Goal: Obtain resource: Download file/media

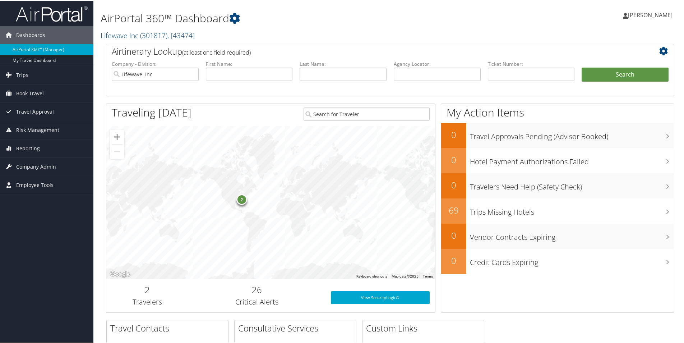
click at [36, 110] on span "Travel Approval" at bounding box center [35, 111] width 38 height 18
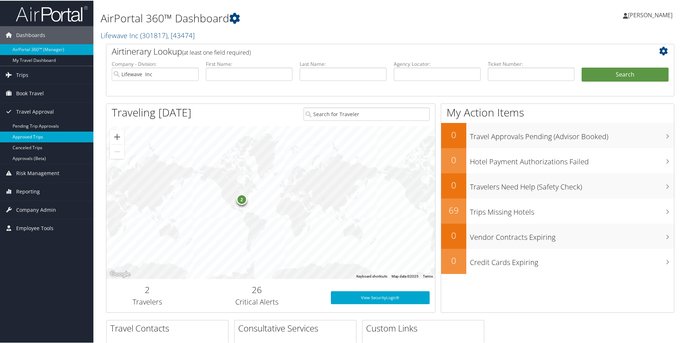
click at [34, 136] on link "Approved Trips" at bounding box center [46, 136] width 93 height 11
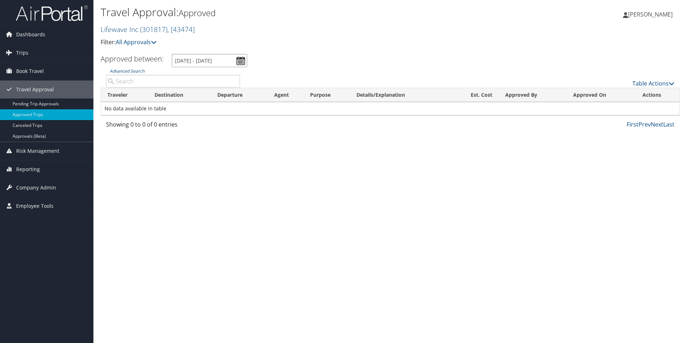
click at [174, 59] on input "9/3/2025 - 10/3/2025" at bounding box center [209, 60] width 75 height 13
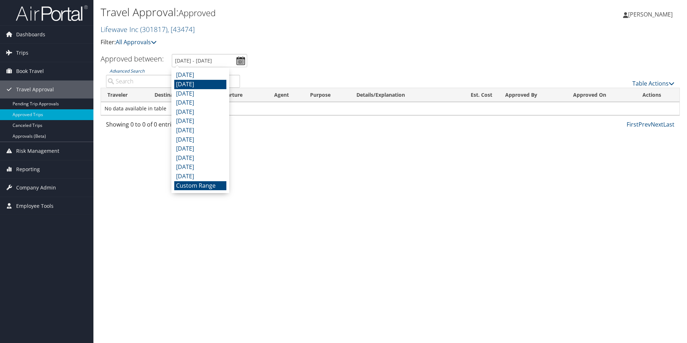
click at [183, 84] on li "August 2025" at bounding box center [200, 84] width 52 height 9
type input "8/1/2025 - 8/31/2025"
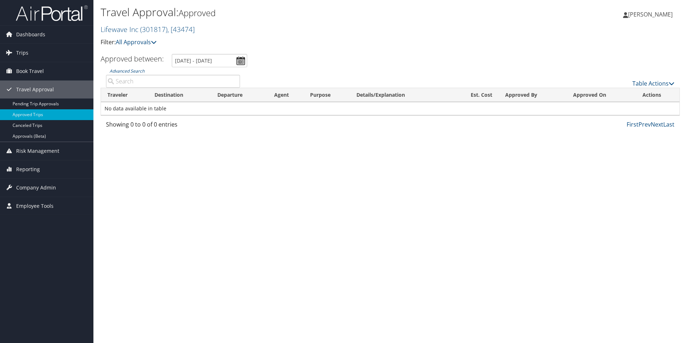
click at [317, 46] on p "Filter: All Approvals" at bounding box center [294, 42] width 386 height 9
click at [30, 135] on link "Approvals (Beta)" at bounding box center [46, 136] width 93 height 11
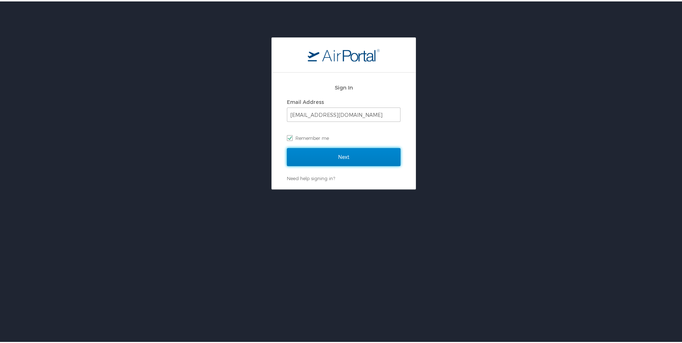
click at [345, 158] on input "Next" at bounding box center [344, 156] width 114 height 18
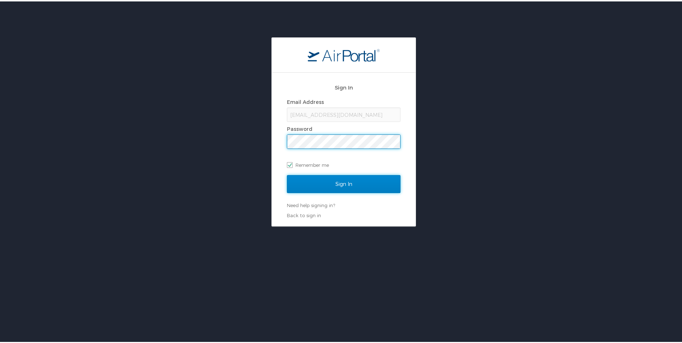
click at [343, 179] on input "Sign In" at bounding box center [344, 183] width 114 height 18
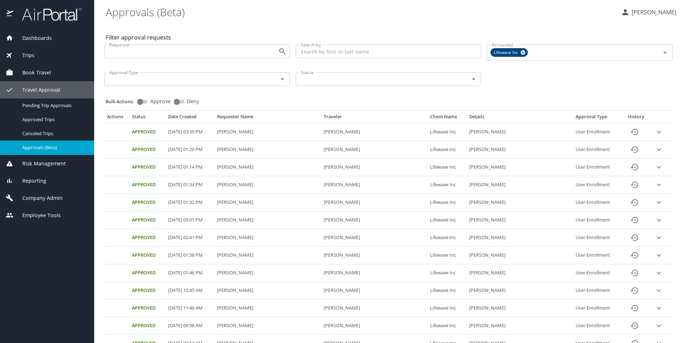
click at [31, 53] on span "Trips" at bounding box center [23, 55] width 21 height 8
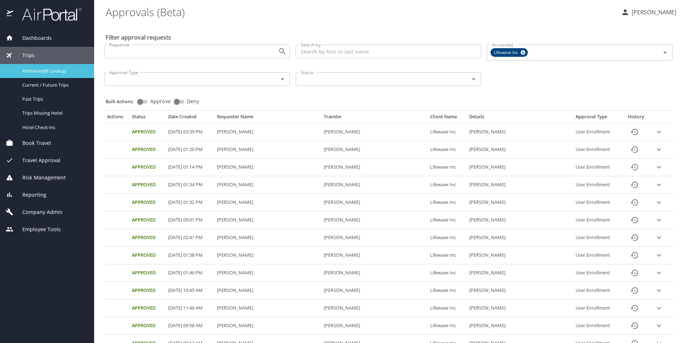
click at [34, 71] on span "Airtinerary® Lookup" at bounding box center [53, 71] width 63 height 7
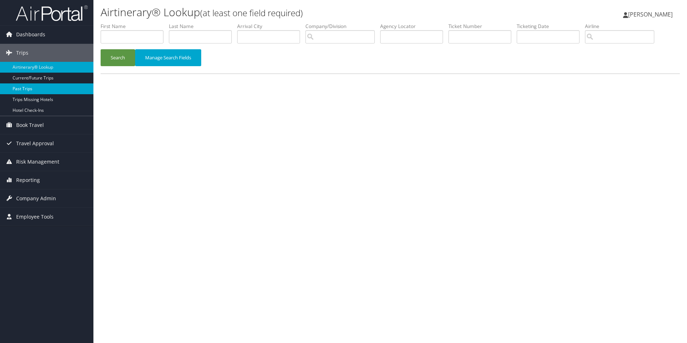
click at [23, 90] on link "Past Trips" at bounding box center [46, 88] width 93 height 11
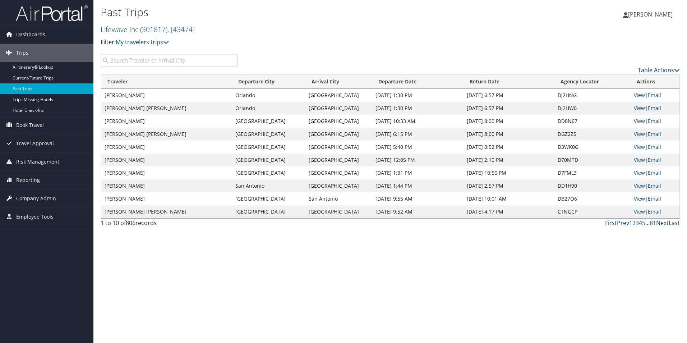
click at [661, 222] on link "Next" at bounding box center [662, 223] width 13 height 8
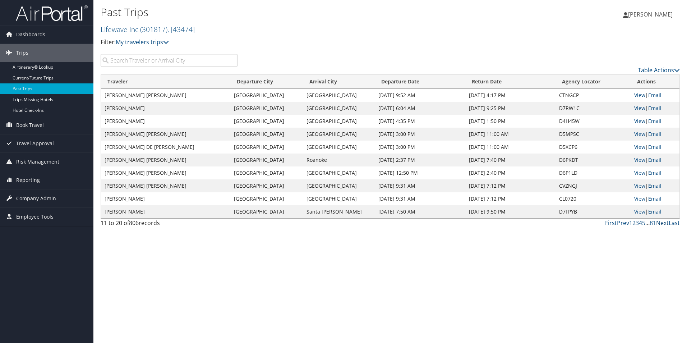
click at [661, 222] on link "Next" at bounding box center [662, 223] width 13 height 8
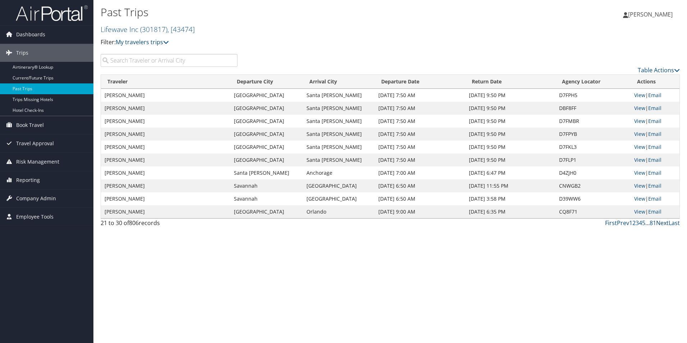
click at [662, 222] on link "Next" at bounding box center [662, 223] width 13 height 8
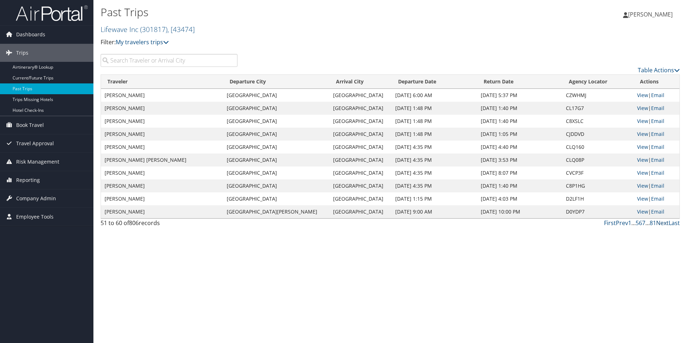
click at [662, 225] on link "Next" at bounding box center [662, 223] width 13 height 8
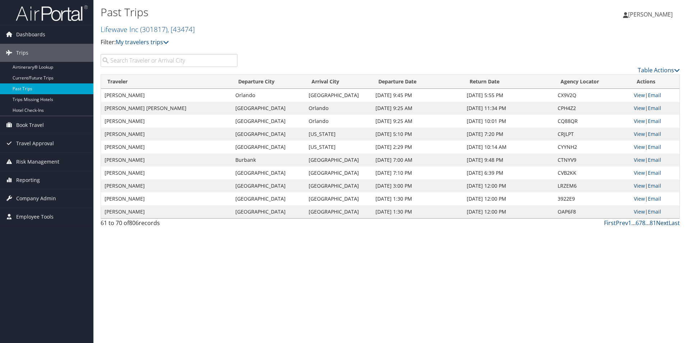
click at [662, 225] on link "Next" at bounding box center [662, 223] width 13 height 8
click at [661, 223] on link "Next" at bounding box center [662, 223] width 13 height 8
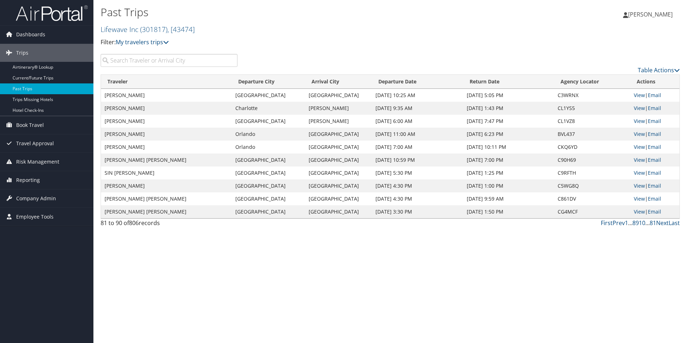
click at [160, 58] on input "search" at bounding box center [169, 60] width 137 height 13
click at [662, 222] on link "Next" at bounding box center [662, 223] width 13 height 8
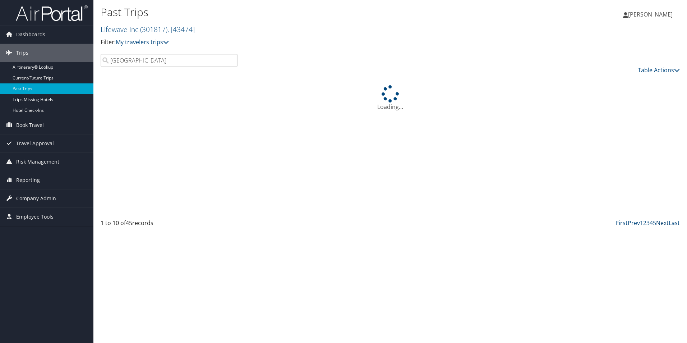
click at [662, 222] on link "Next" at bounding box center [662, 223] width 13 height 8
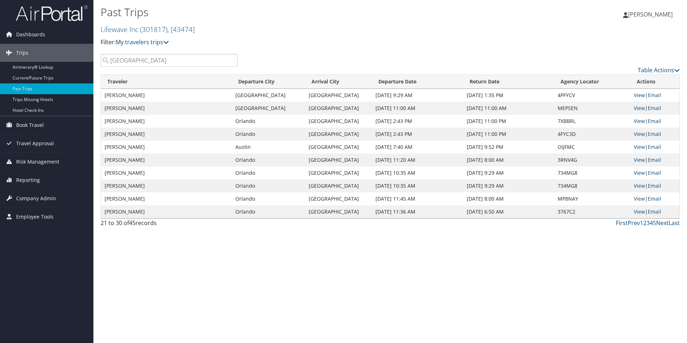
click at [632, 221] on link "Prev" at bounding box center [634, 223] width 12 height 8
click at [634, 223] on link "Prev" at bounding box center [634, 223] width 12 height 8
click at [632, 222] on link "Prev" at bounding box center [634, 223] width 12 height 8
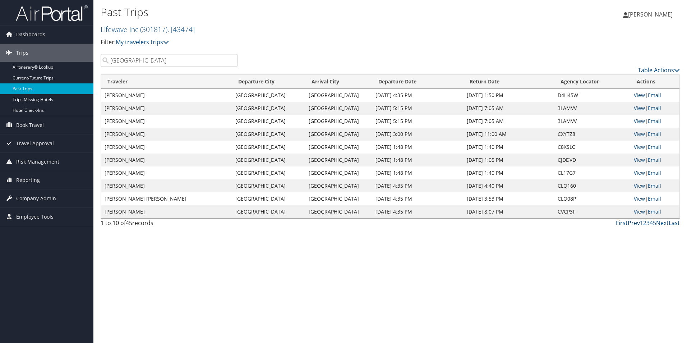
click at [632, 222] on link "Prev" at bounding box center [634, 223] width 12 height 8
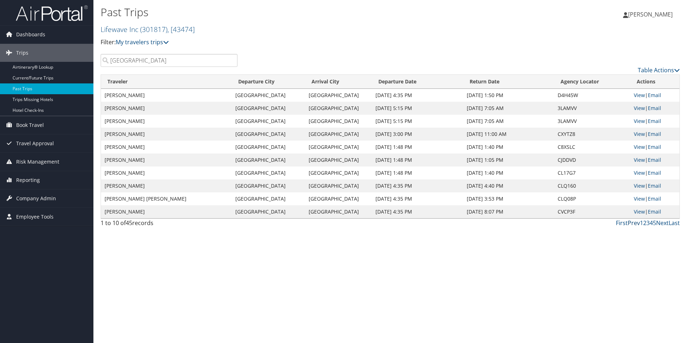
click at [632, 222] on link "Prev" at bounding box center [634, 223] width 12 height 8
click at [633, 222] on link "Prev" at bounding box center [634, 223] width 12 height 8
drag, startPoint x: 149, startPoint y: 60, endPoint x: 80, endPoint y: 60, distance: 68.6
click at [80, 60] on div "Dashboards AirPortal 360™ (Manager) My Travel Dashboard Trips Airtinerary® Look…" at bounding box center [343, 171] width 687 height 343
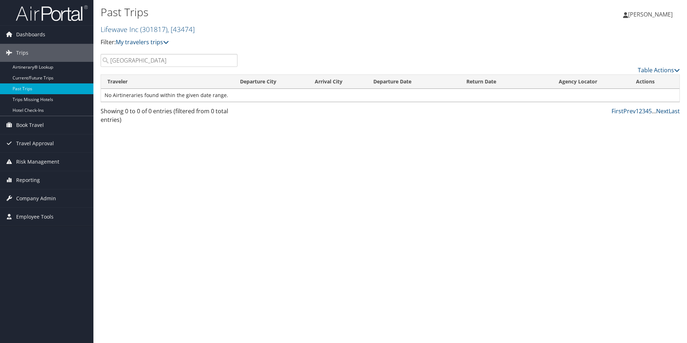
drag, startPoint x: 139, startPoint y: 61, endPoint x: 102, endPoint y: 62, distance: 36.7
click at [102, 62] on input "[GEOGRAPHIC_DATA]" at bounding box center [169, 60] width 137 height 13
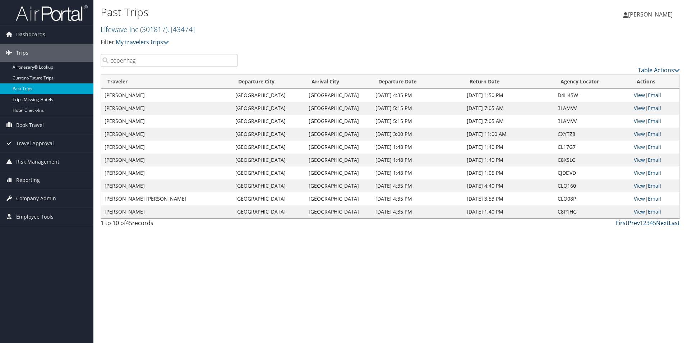
drag, startPoint x: 122, startPoint y: 63, endPoint x: 97, endPoint y: 65, distance: 24.5
click at [97, 65] on div "copenhag" at bounding box center [169, 60] width 148 height 13
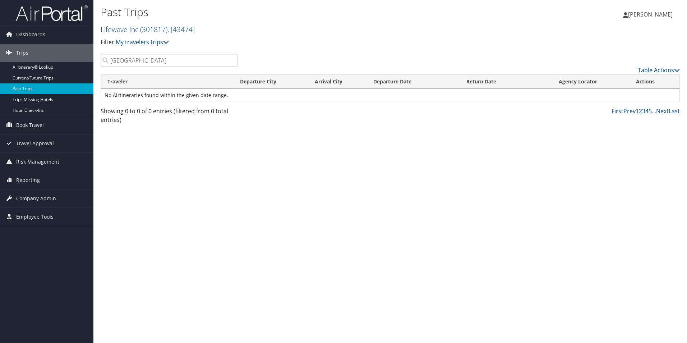
drag, startPoint x: 112, startPoint y: 63, endPoint x: 94, endPoint y: 61, distance: 18.0
click at [94, 61] on div "Past Trips Lifewave Inc ( 301817 ) , [ 43474 ] Lifewave Inc Lifewave Inc, [4347…" at bounding box center [390, 171] width 594 height 343
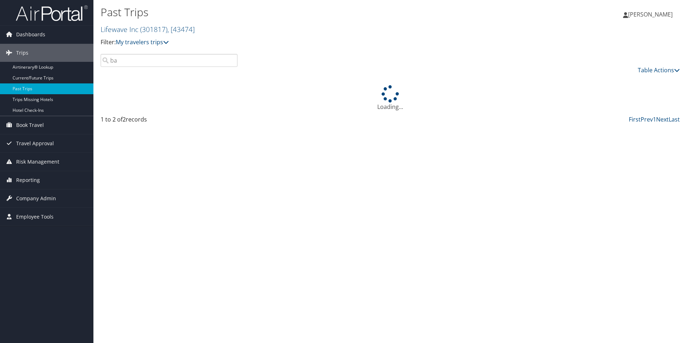
type input "b"
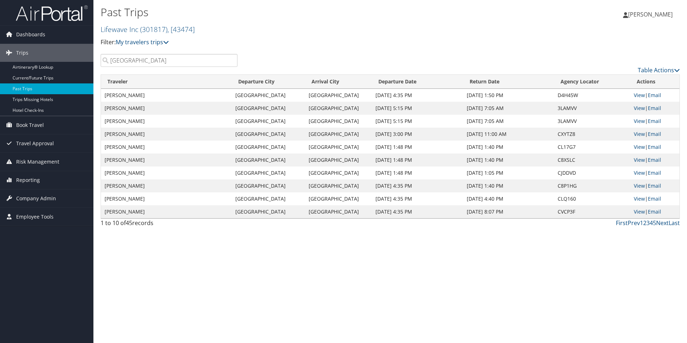
drag, startPoint x: 140, startPoint y: 60, endPoint x: 101, endPoint y: 62, distance: 39.6
click at [101, 62] on input "[GEOGRAPHIC_DATA]" at bounding box center [169, 60] width 137 height 13
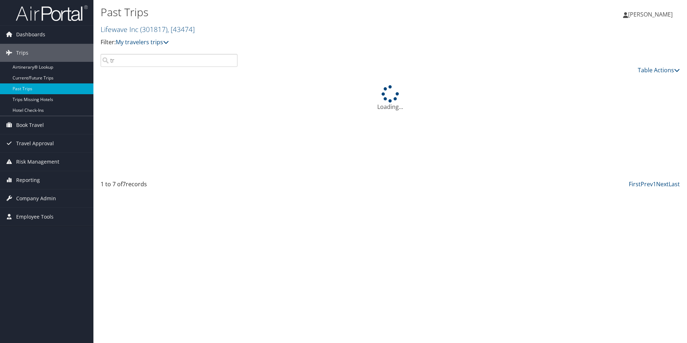
type input "t"
type input "g"
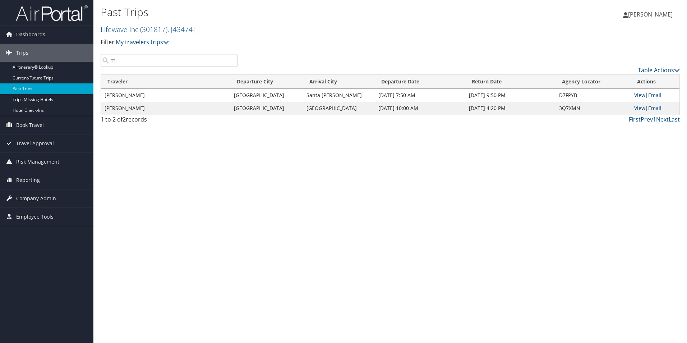
type input "m"
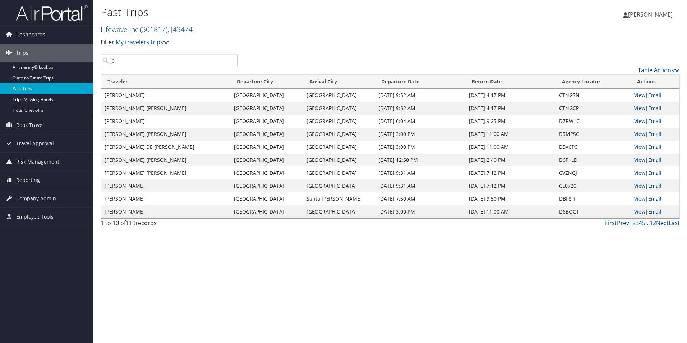
type input "j"
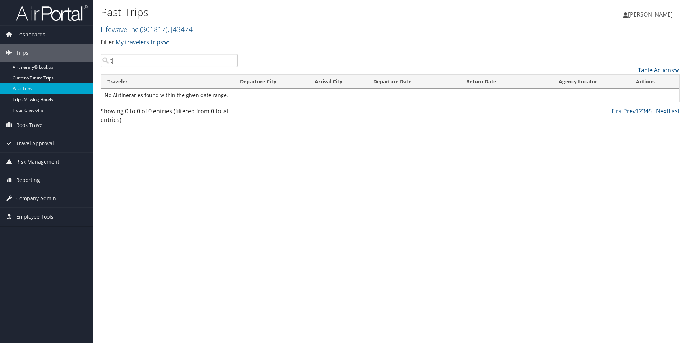
type input "t"
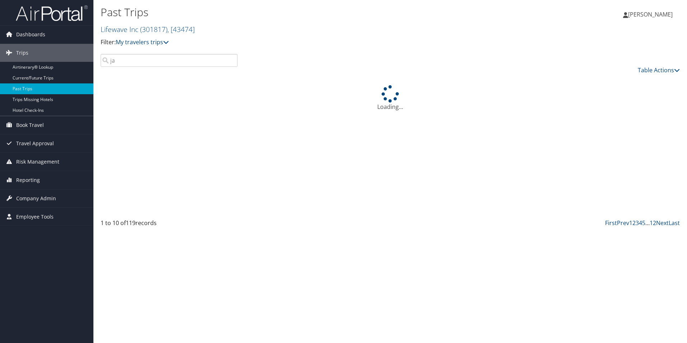
type input "j"
type input "t"
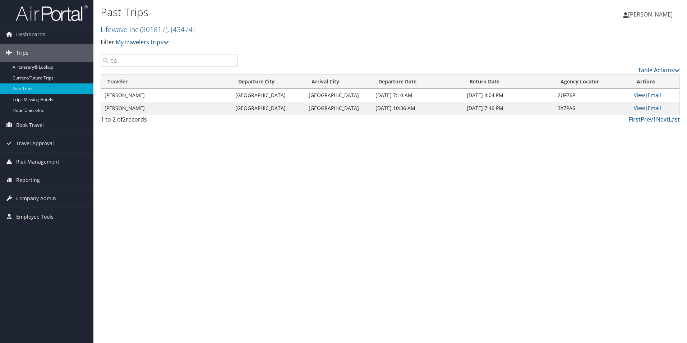
type input "d"
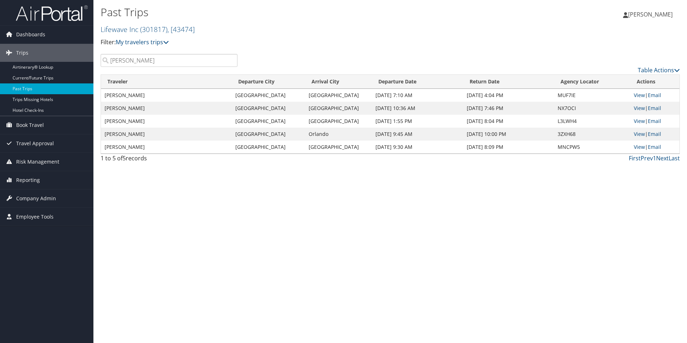
drag, startPoint x: 136, startPoint y: 60, endPoint x: 103, endPoint y: 64, distance: 32.6
click at [103, 64] on input "[PERSON_NAME]" at bounding box center [169, 60] width 137 height 13
type input "[PERSON_NAME]"
click at [24, 89] on link "Past Trips" at bounding box center [46, 88] width 93 height 11
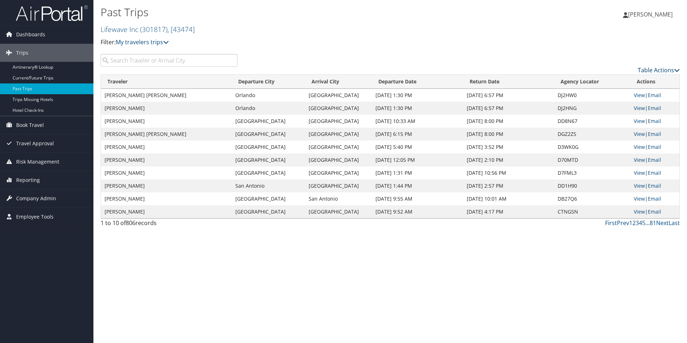
click at [677, 69] on icon at bounding box center [677, 70] width 6 height 6
click at [618, 79] on link "Download Report" at bounding box center [629, 81] width 95 height 12
